Goal: Information Seeking & Learning: Learn about a topic

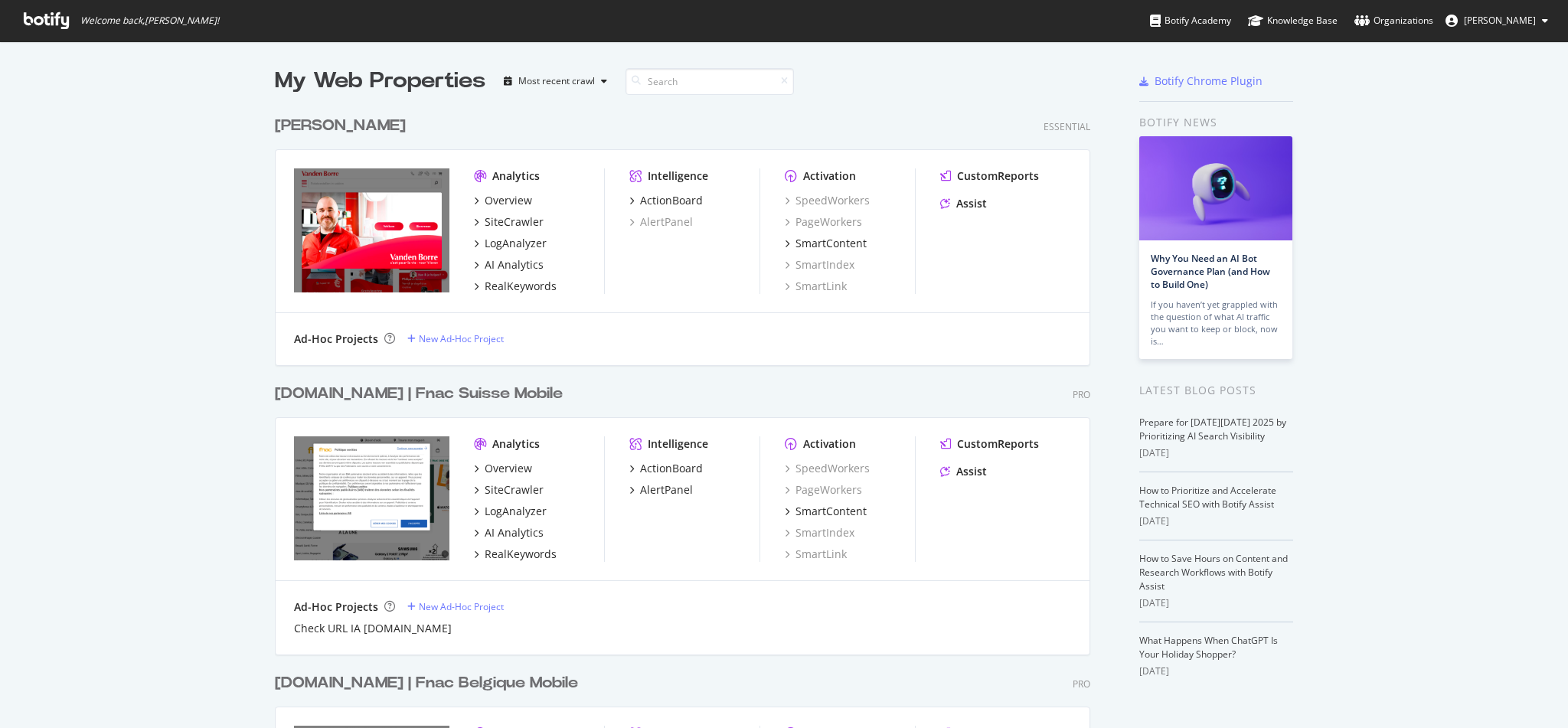
scroll to position [712, 1533]
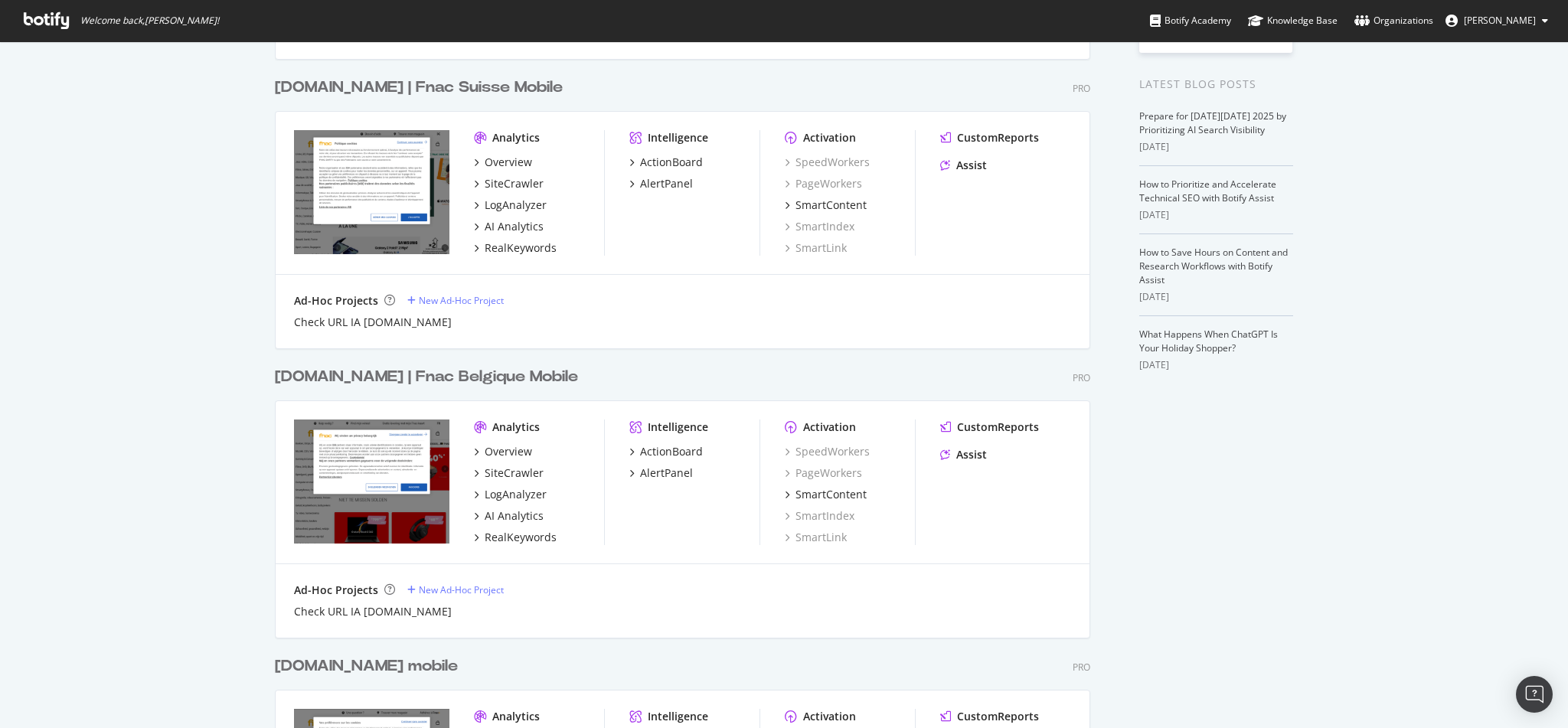
click at [412, 379] on div "[DOMAIN_NAME] | Fnac Belgique Mobile" at bounding box center [426, 377] width 303 height 22
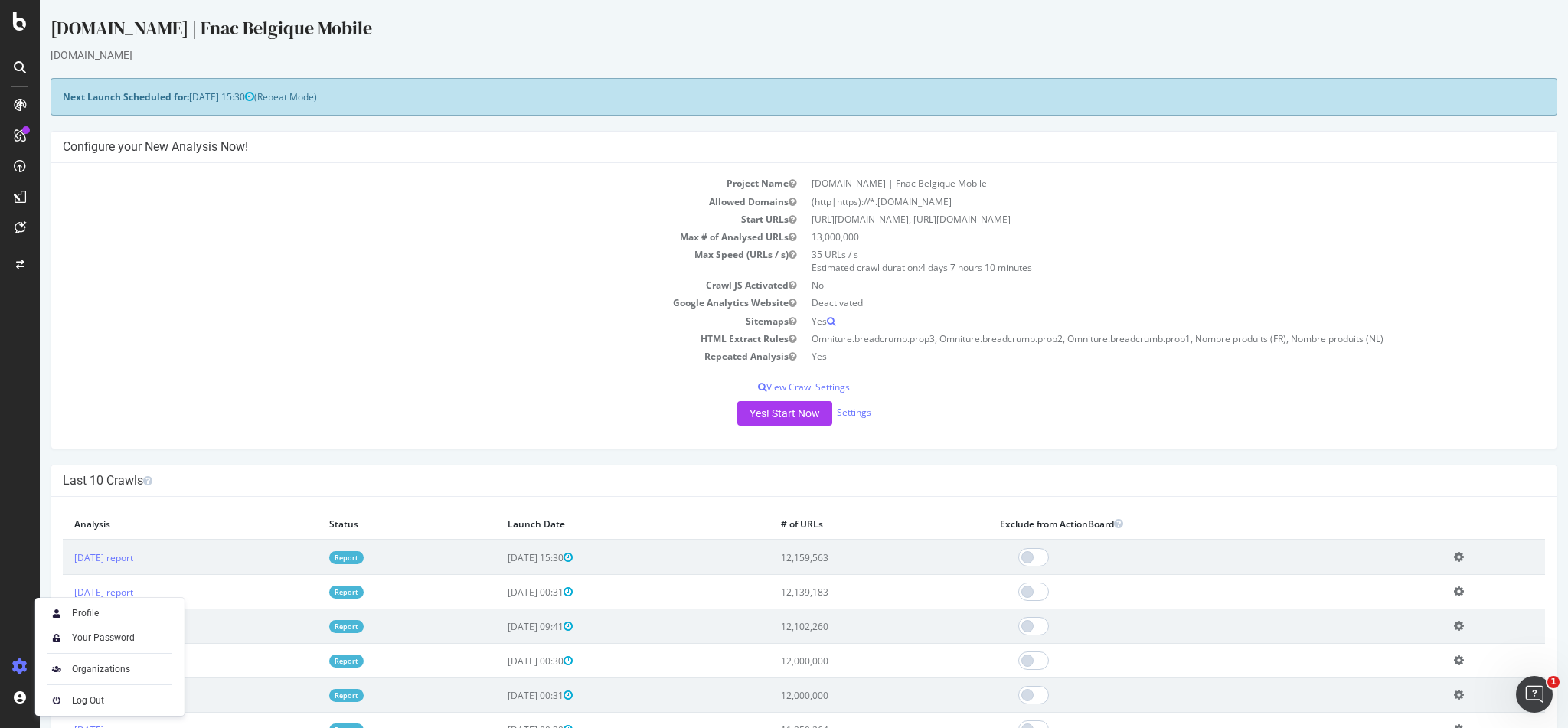
click at [363, 557] on link "Report" at bounding box center [346, 558] width 35 height 13
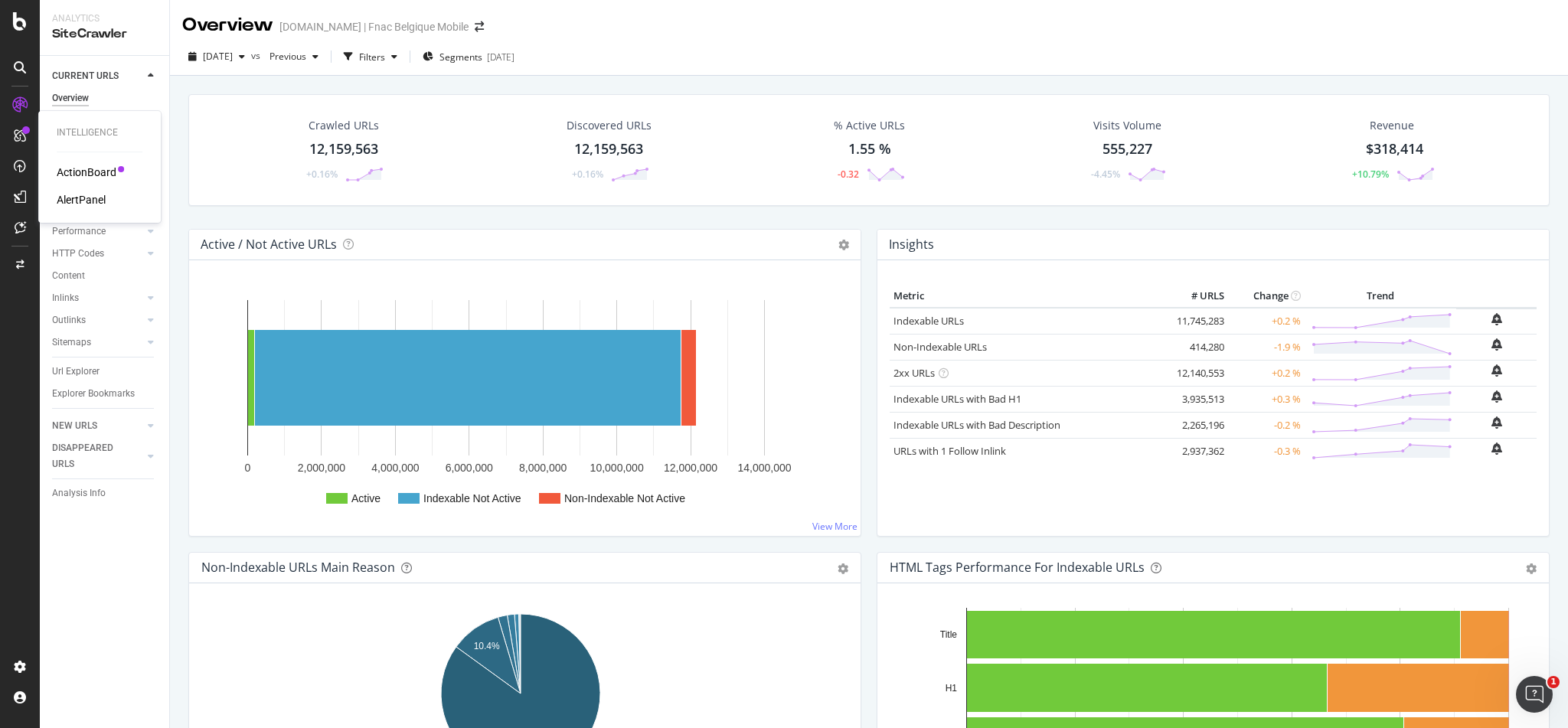
click at [70, 169] on div "ActionBoard" at bounding box center [86, 172] width 60 height 15
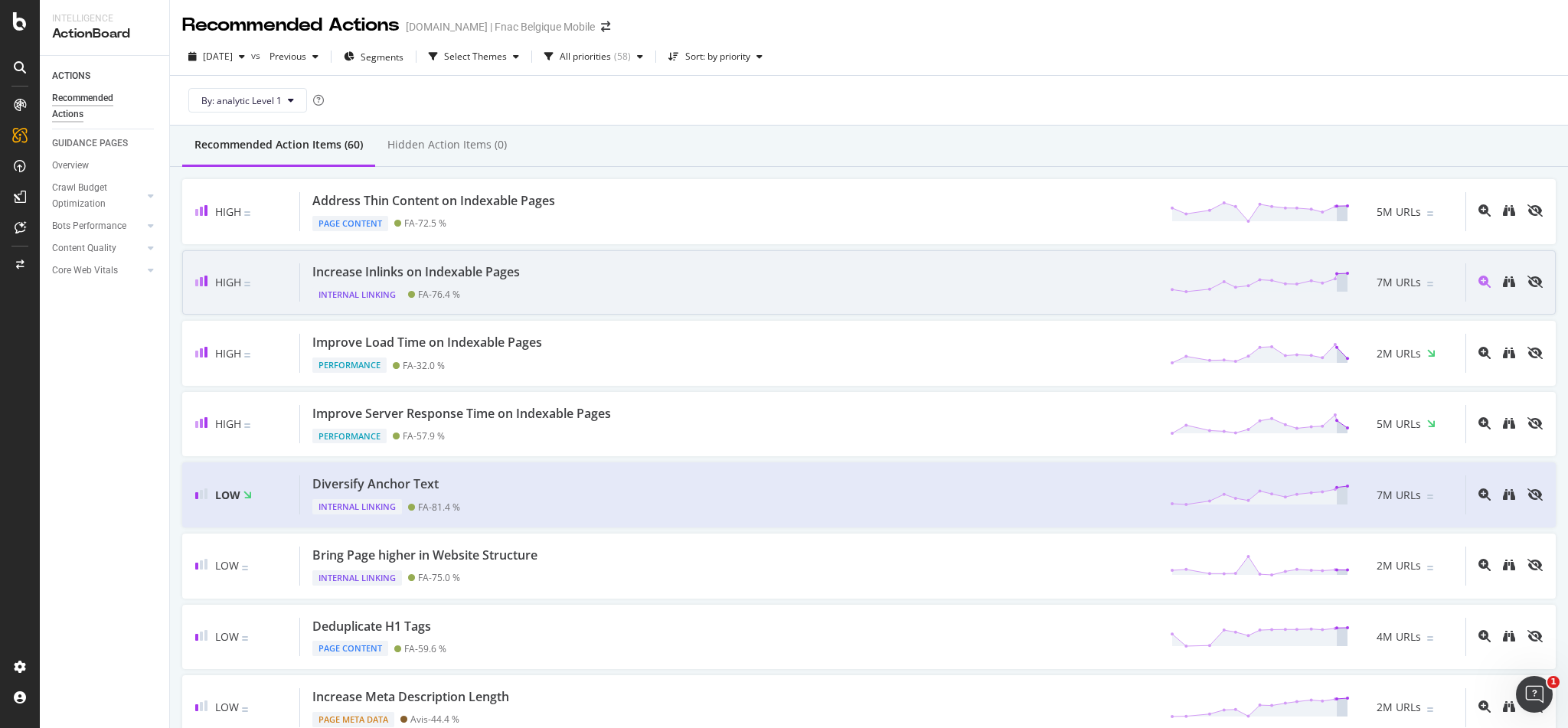
click at [549, 280] on div "Increase Inlinks on Indexable Pages Internal Linking FA - 76.4 % 7M URLs" at bounding box center [882, 283] width 1165 height 39
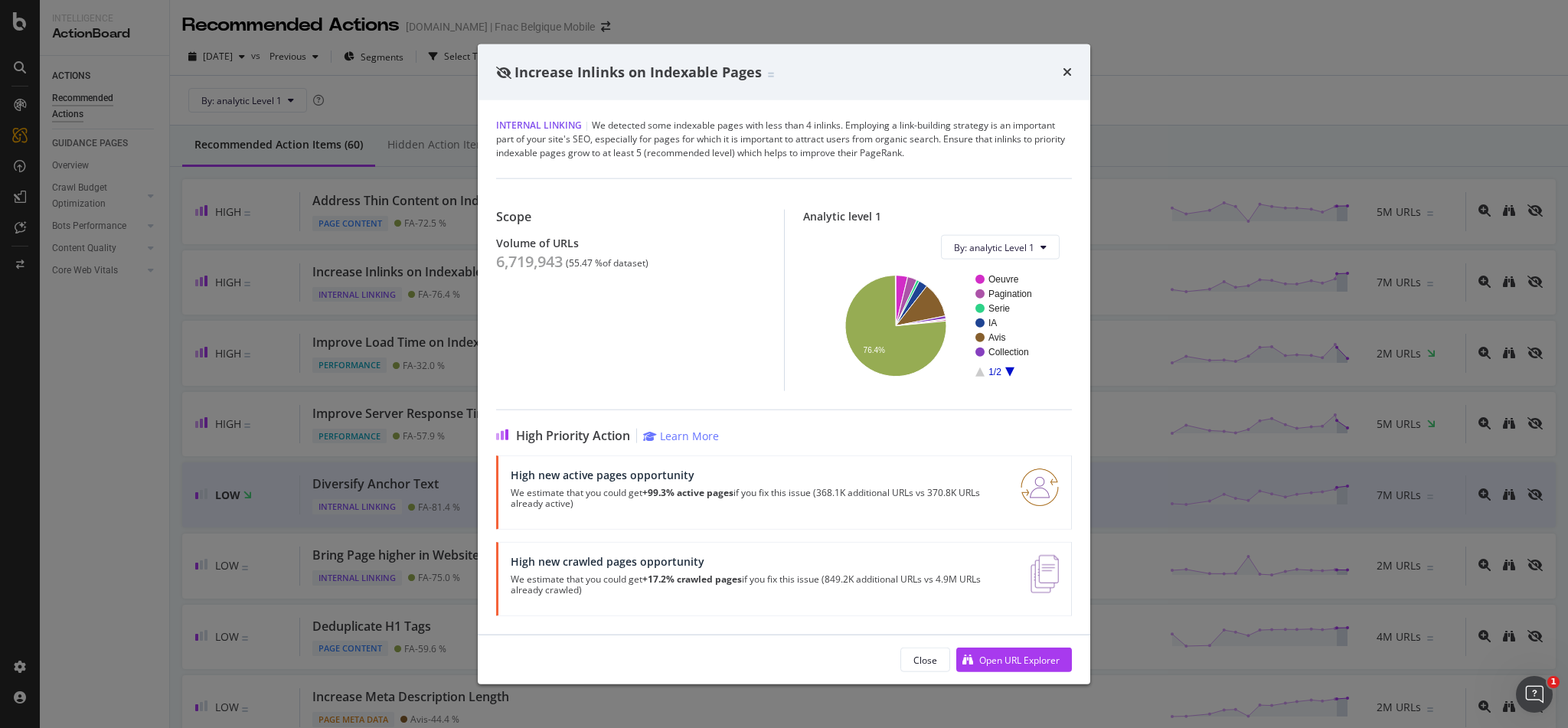
click at [1047, 494] on img "modal" at bounding box center [1039, 488] width 38 height 38
click at [987, 663] on div "Open URL Explorer" at bounding box center [1019, 660] width 80 height 13
click at [1067, 73] on icon "times" at bounding box center [1067, 71] width 9 height 12
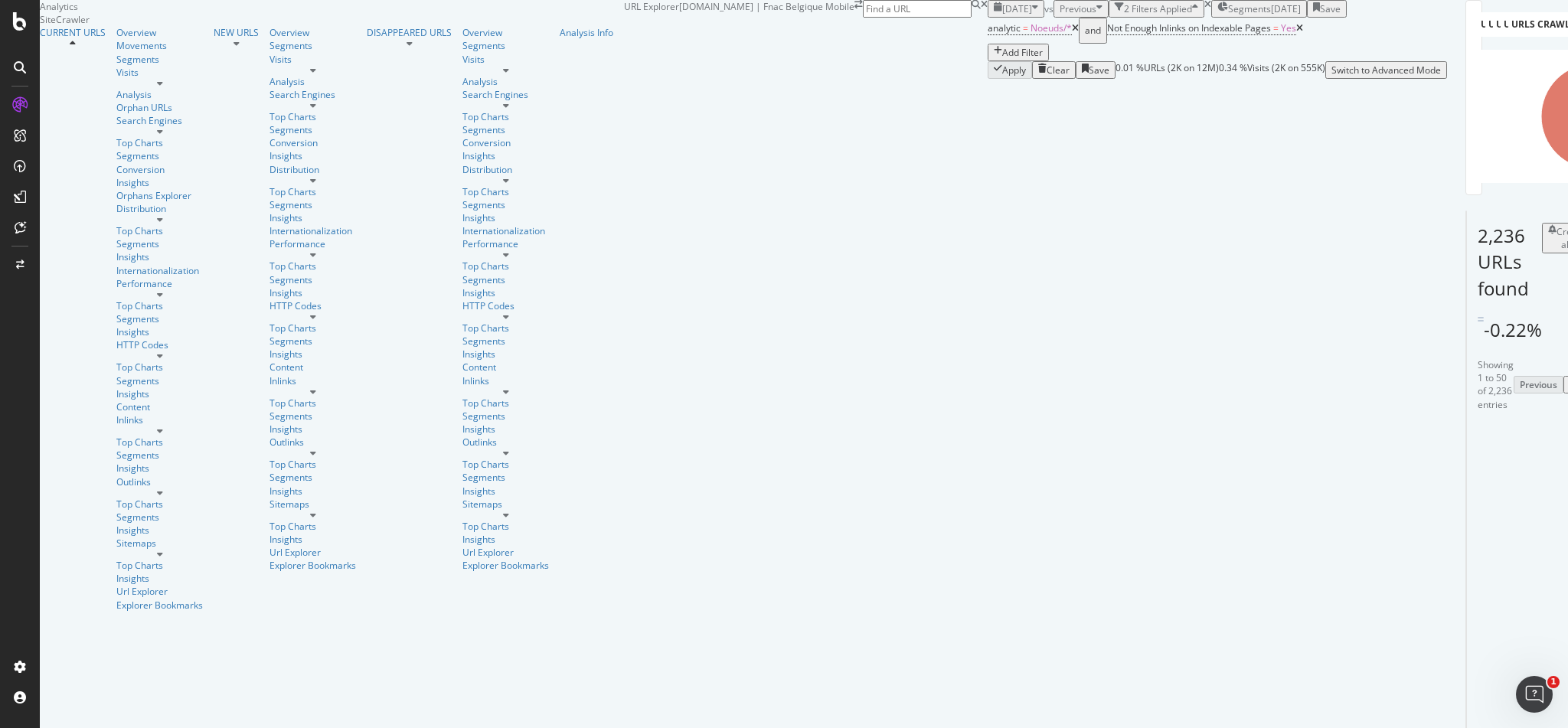
scroll to position [1531, 0]
